Goal: Communication & Community: Answer question/provide support

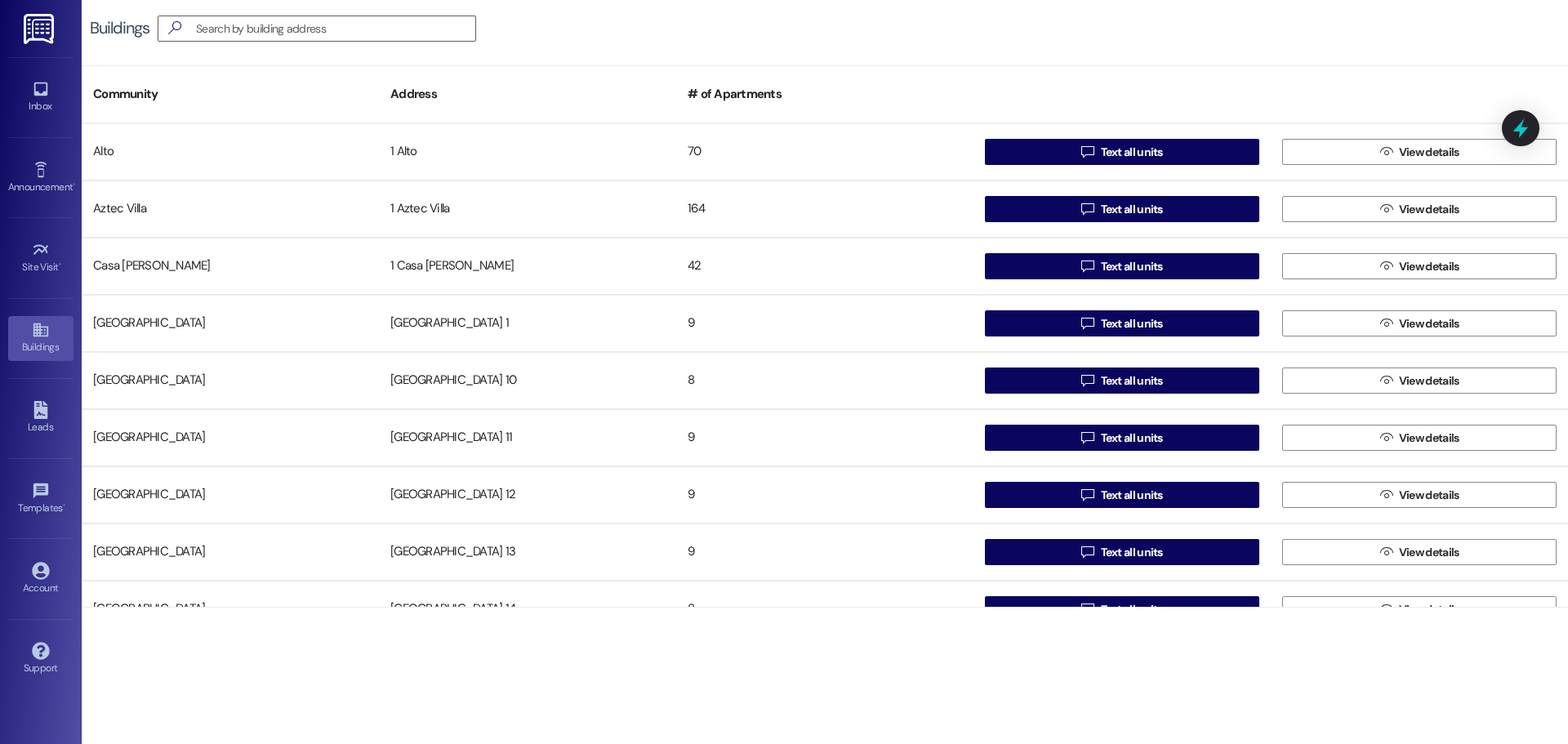
click at [52, 28] on img at bounding box center [40, 28] width 33 height 30
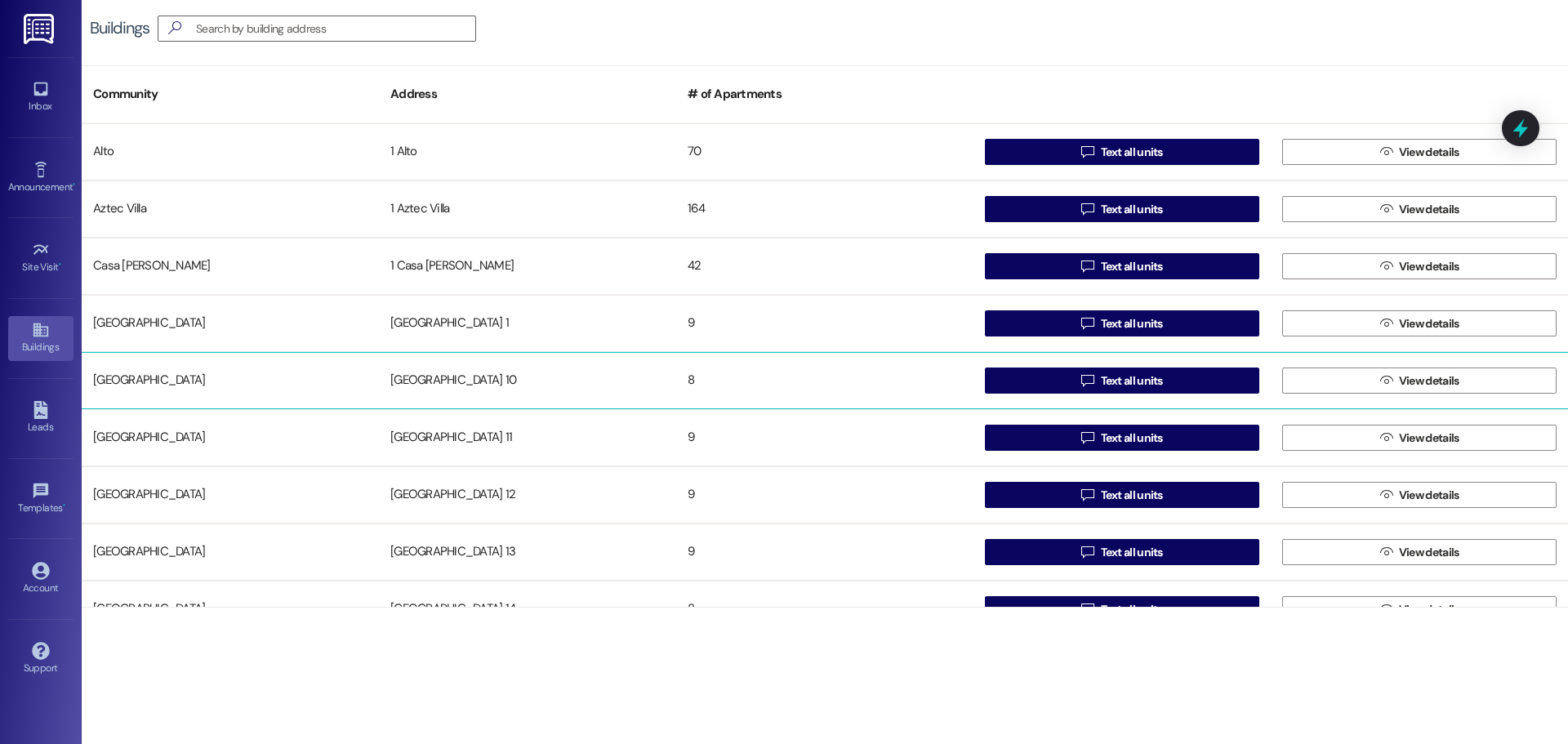
click at [450, 380] on div "[GEOGRAPHIC_DATA] 10" at bounding box center [527, 380] width 297 height 33
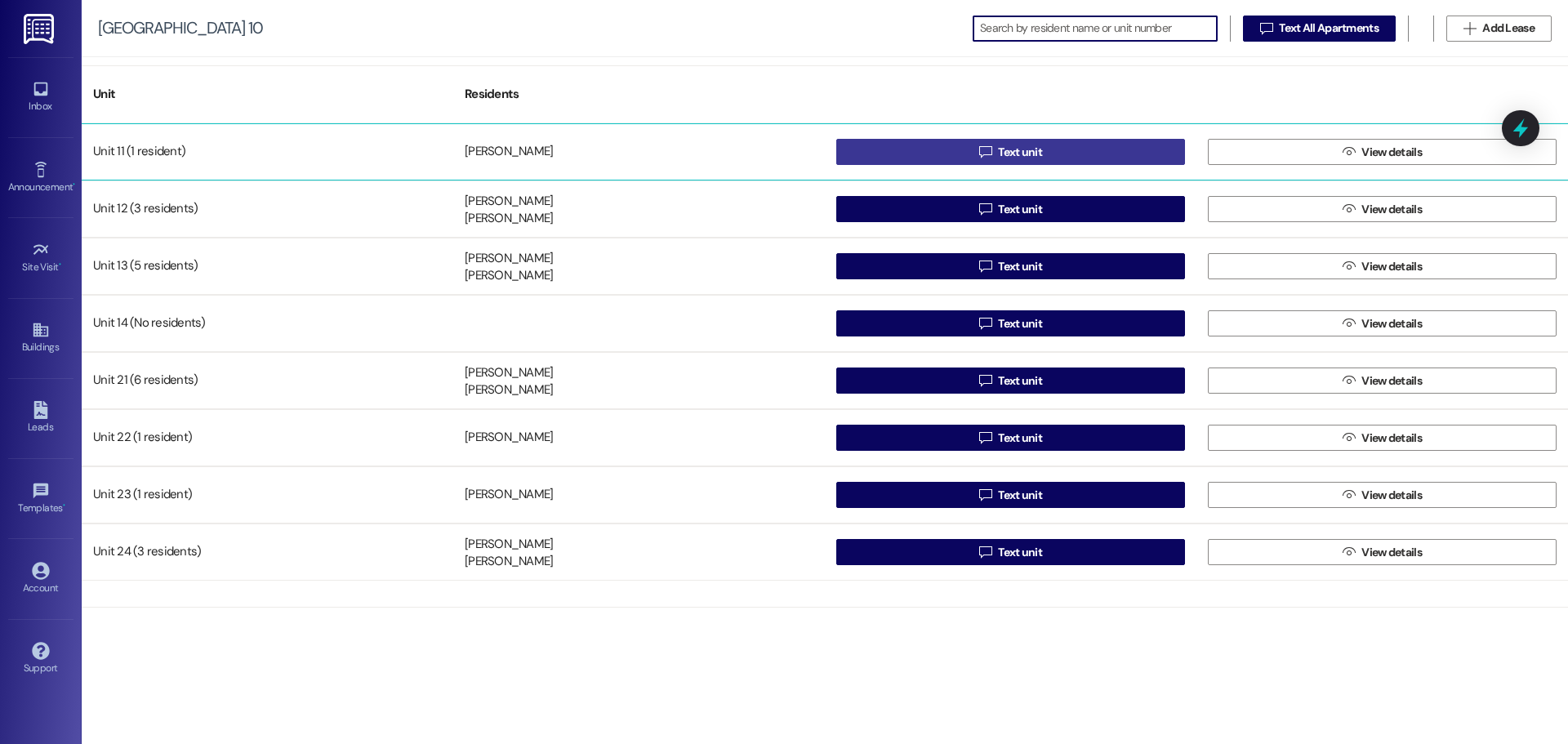
click at [899, 146] on button " Text unit" at bounding box center [1010, 152] width 348 height 26
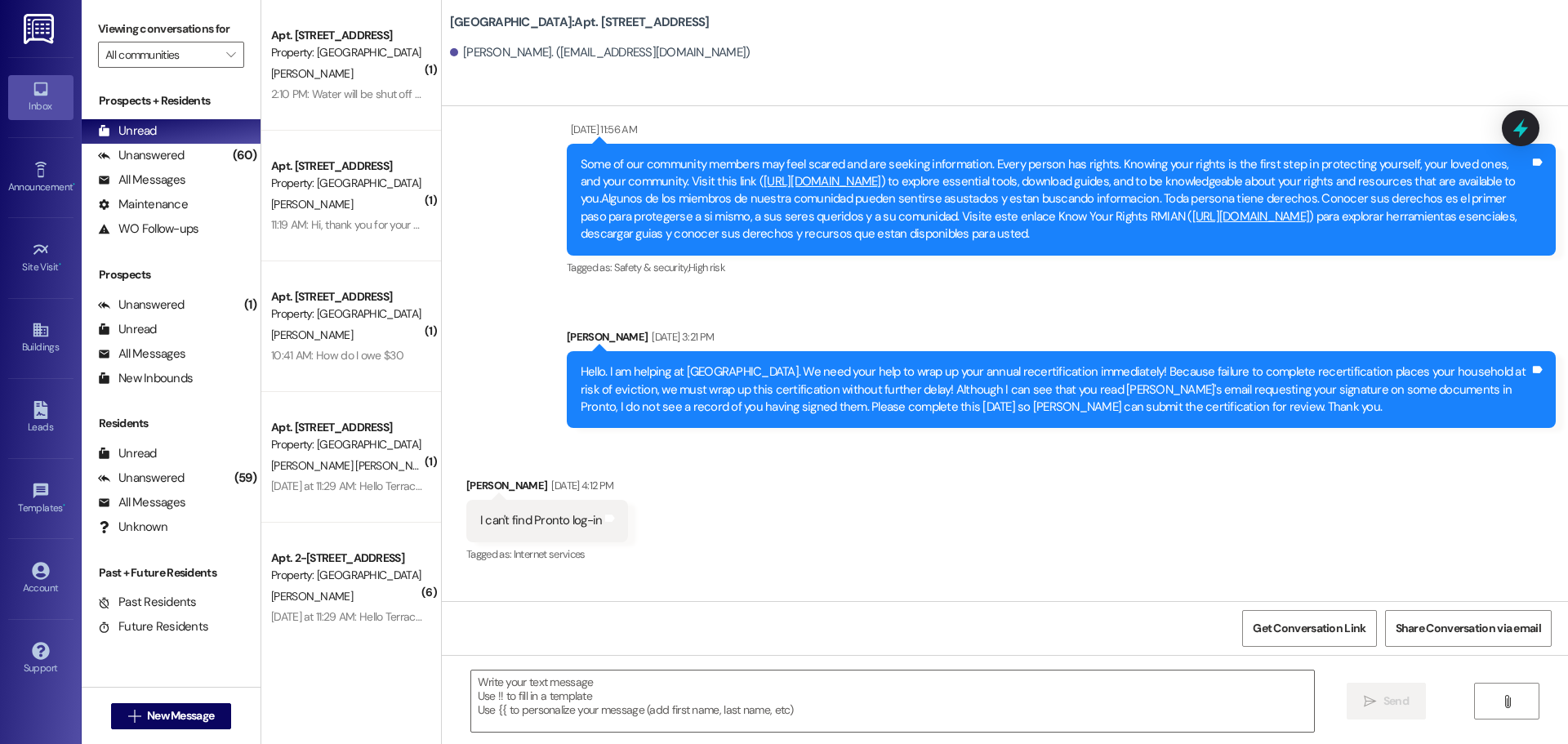
scroll to position [3269, 0]
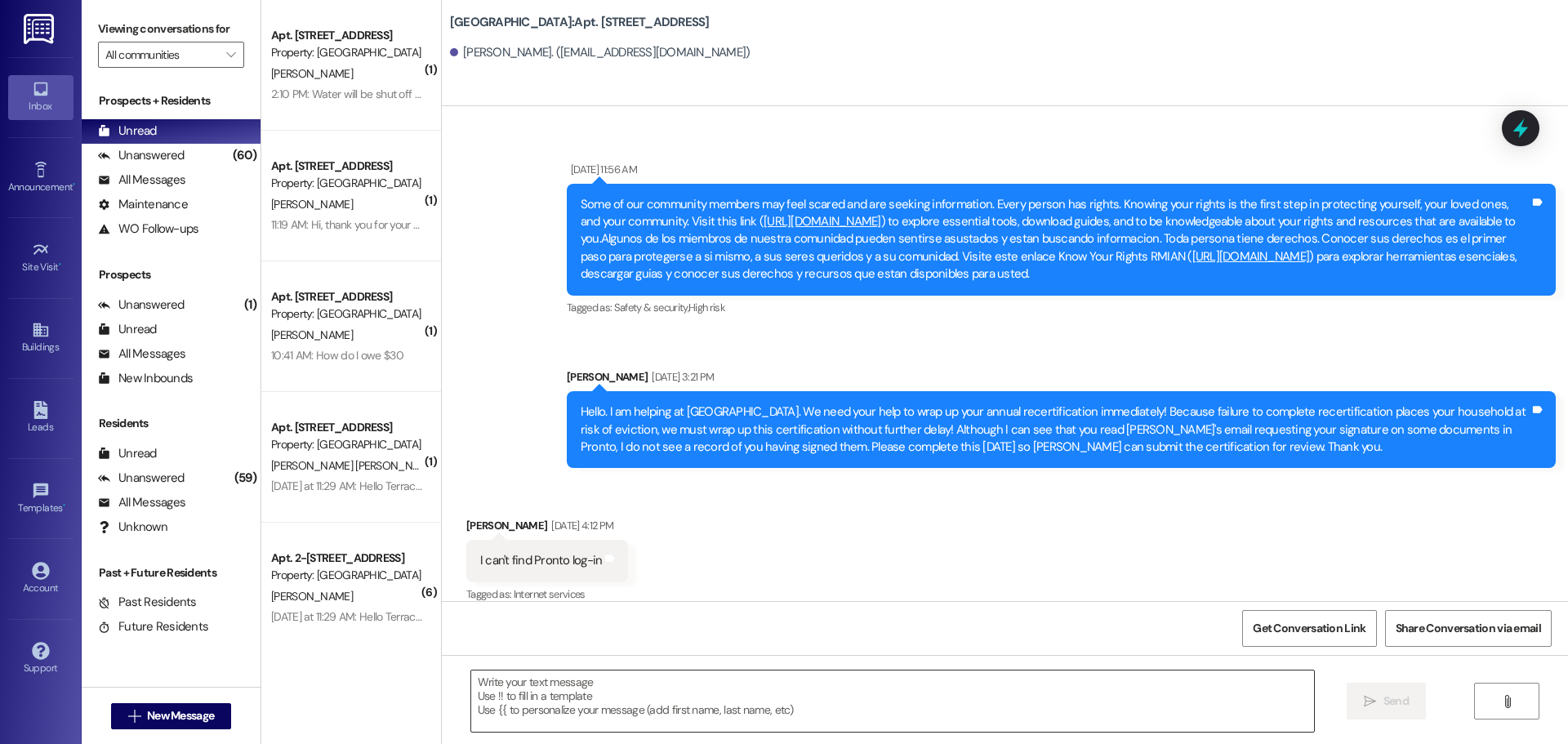
click at [560, 681] on textarea at bounding box center [893, 700] width 843 height 61
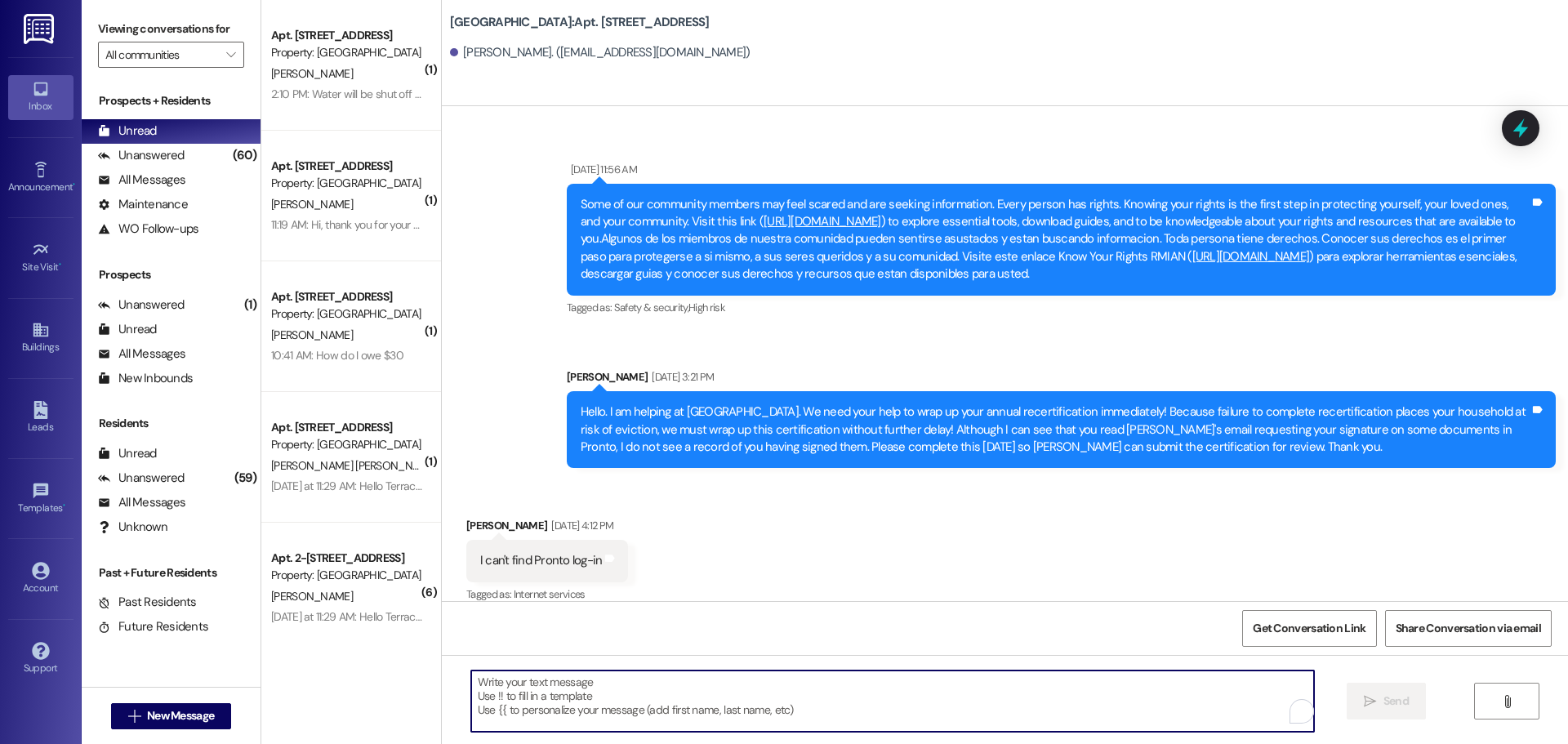
click at [560, 681] on textarea "To enrich screen reader interactions, please activate Accessibility in Grammarl…" at bounding box center [893, 700] width 843 height 61
click at [471, 682] on textarea "Are you on your way" at bounding box center [893, 700] width 843 height 61
click at [623, 674] on textarea "Hi [PERSON_NAME]. Are you on your way" at bounding box center [893, 700] width 843 height 61
type textarea "H"
